Goal: Contribute content: Add original content to the website for others to see

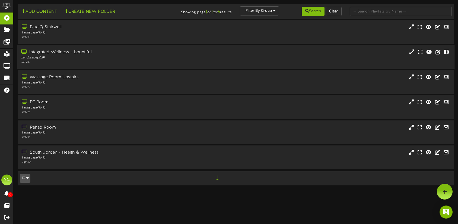
click at [59, 54] on div "Integrated Wellness - Bountiful" at bounding box center [108, 52] width 174 height 6
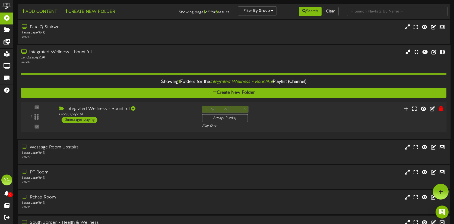
click at [76, 120] on div "12 messages playing" at bounding box center [80, 120] width 36 height 6
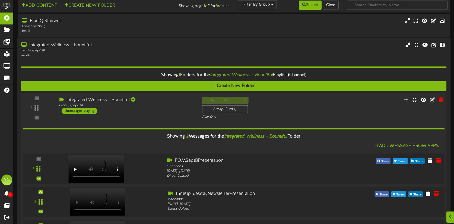
scroll to position [30, 0]
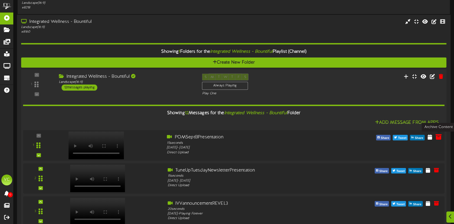
click at [437, 137] on icon at bounding box center [438, 137] width 6 height 6
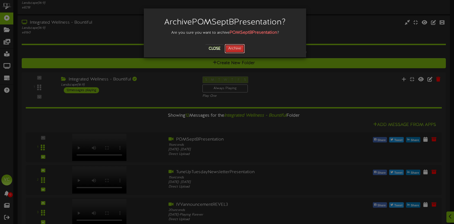
click at [237, 49] on button "Archive" at bounding box center [235, 48] width 20 height 9
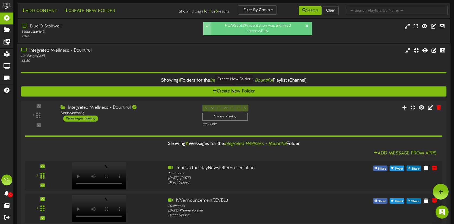
scroll to position [0, 0]
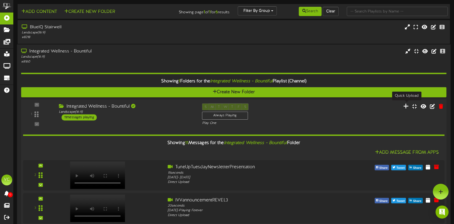
click at [407, 105] on icon at bounding box center [406, 106] width 6 height 6
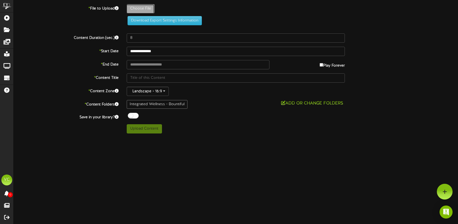
type input "**********"
type input "POMOctBPresentation"
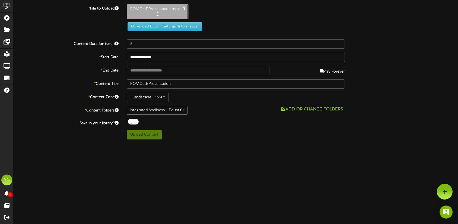
type input "15"
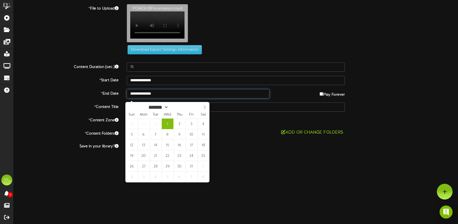
click at [169, 98] on input "**********" at bounding box center [198, 93] width 143 height 9
type input "**********"
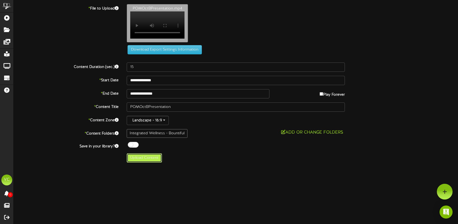
click at [146, 162] on button "Upload Content" at bounding box center [144, 157] width 35 height 9
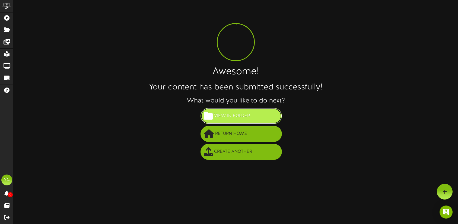
click at [235, 117] on span "View in Folder" at bounding box center [232, 115] width 39 height 9
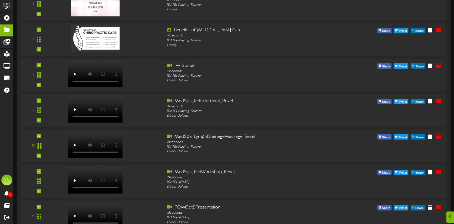
scroll to position [289, 0]
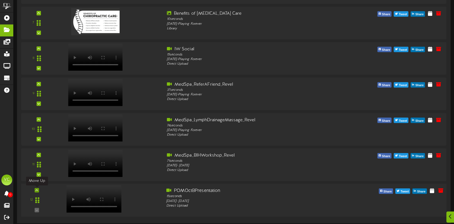
click at [36, 191] on div at bounding box center [37, 190] width 4 height 4
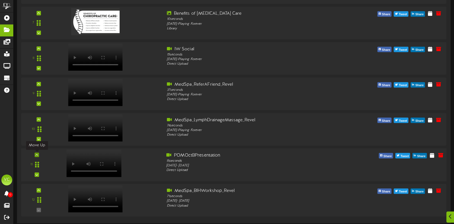
click at [37, 154] on icon at bounding box center [37, 154] width 2 height 3
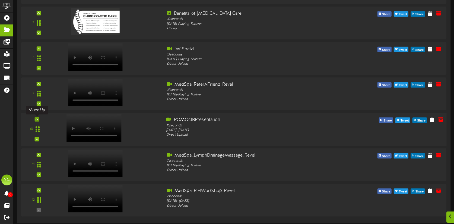
click at [37, 119] on icon at bounding box center [37, 119] width 2 height 3
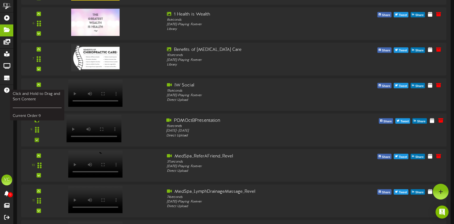
scroll to position [245, 0]
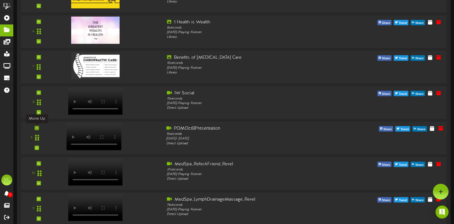
click at [37, 129] on div at bounding box center [37, 128] width 4 height 4
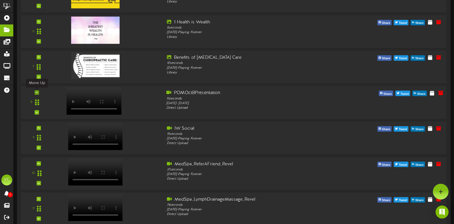
click at [36, 93] on icon at bounding box center [37, 92] width 2 height 3
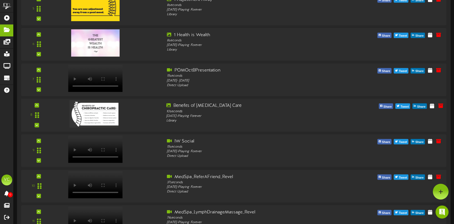
scroll to position [232, 0]
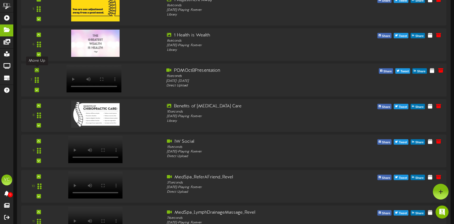
click at [38, 71] on div at bounding box center [37, 70] width 4 height 4
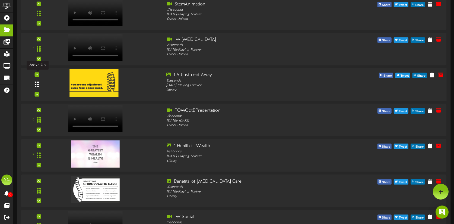
scroll to position [155, 0]
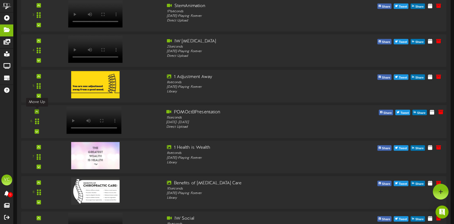
click at [38, 111] on div at bounding box center [37, 111] width 4 height 4
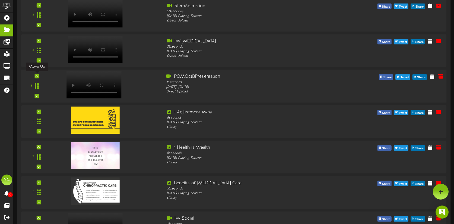
click at [36, 77] on icon at bounding box center [37, 76] width 2 height 3
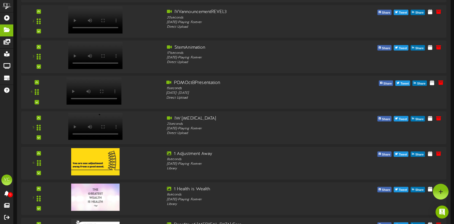
scroll to position [94, 0]
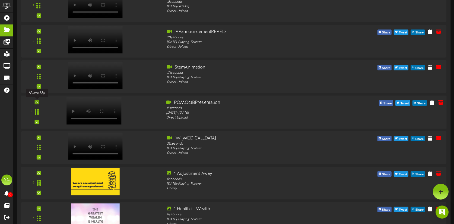
click at [36, 101] on icon at bounding box center [37, 102] width 2 height 3
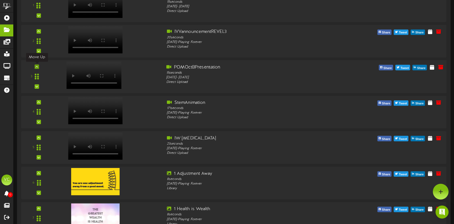
click at [36, 67] on icon at bounding box center [37, 66] width 2 height 3
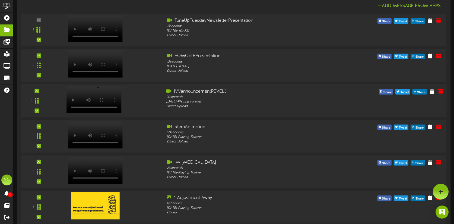
scroll to position [65, 0]
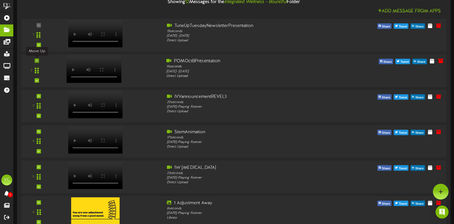
click at [36, 62] on icon at bounding box center [37, 60] width 2 height 3
